Goal: Browse casually: Explore the website without a specific task or goal

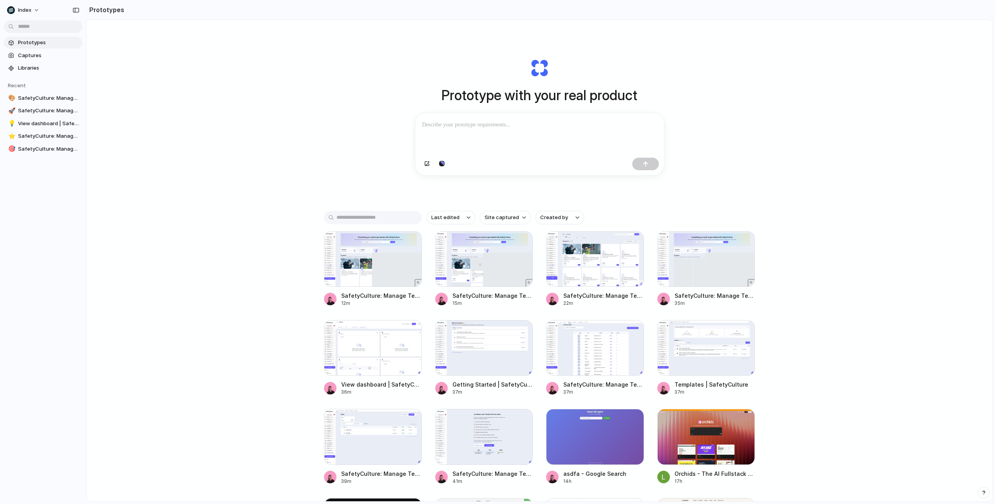
click at [767, 217] on div "Prototype with your real product Clone web app Clone screenshot Start from exis…" at bounding box center [539, 281] width 905 height 523
click at [837, 346] on div "Prototype with your real product Clone web app Clone screenshot Start from exis…" at bounding box center [539, 281] width 905 height 523
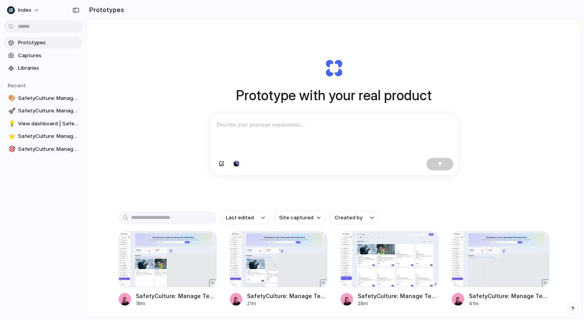
click at [200, 90] on div "Prototype with your real product Clone web app Clone screenshot Start from exis…" at bounding box center [333, 116] width 313 height 175
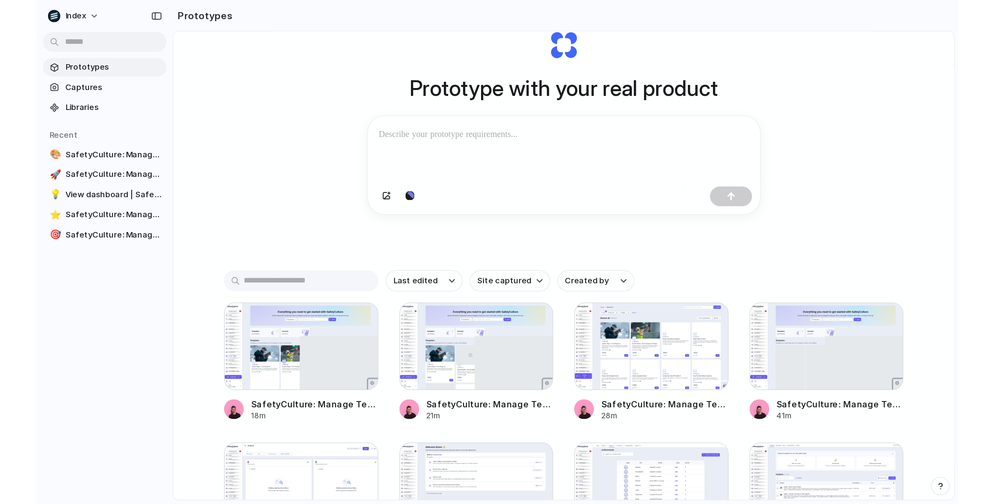
scroll to position [40, 0]
